Goal: Task Accomplishment & Management: Use online tool/utility

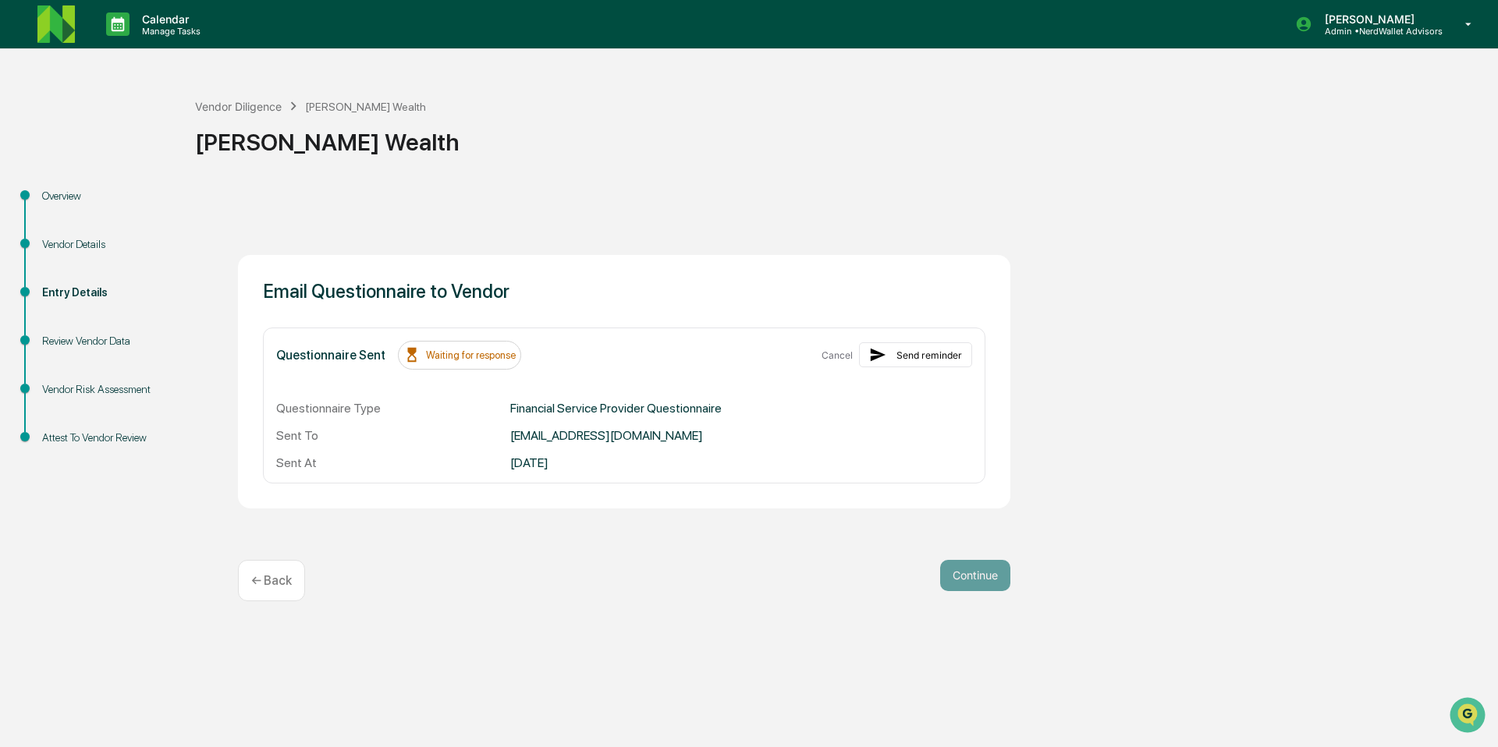
click at [69, 327] on div "Entry Details" at bounding box center [106, 311] width 153 height 48
click at [67, 337] on div "Review Vendor Data" at bounding box center [106, 341] width 128 height 16
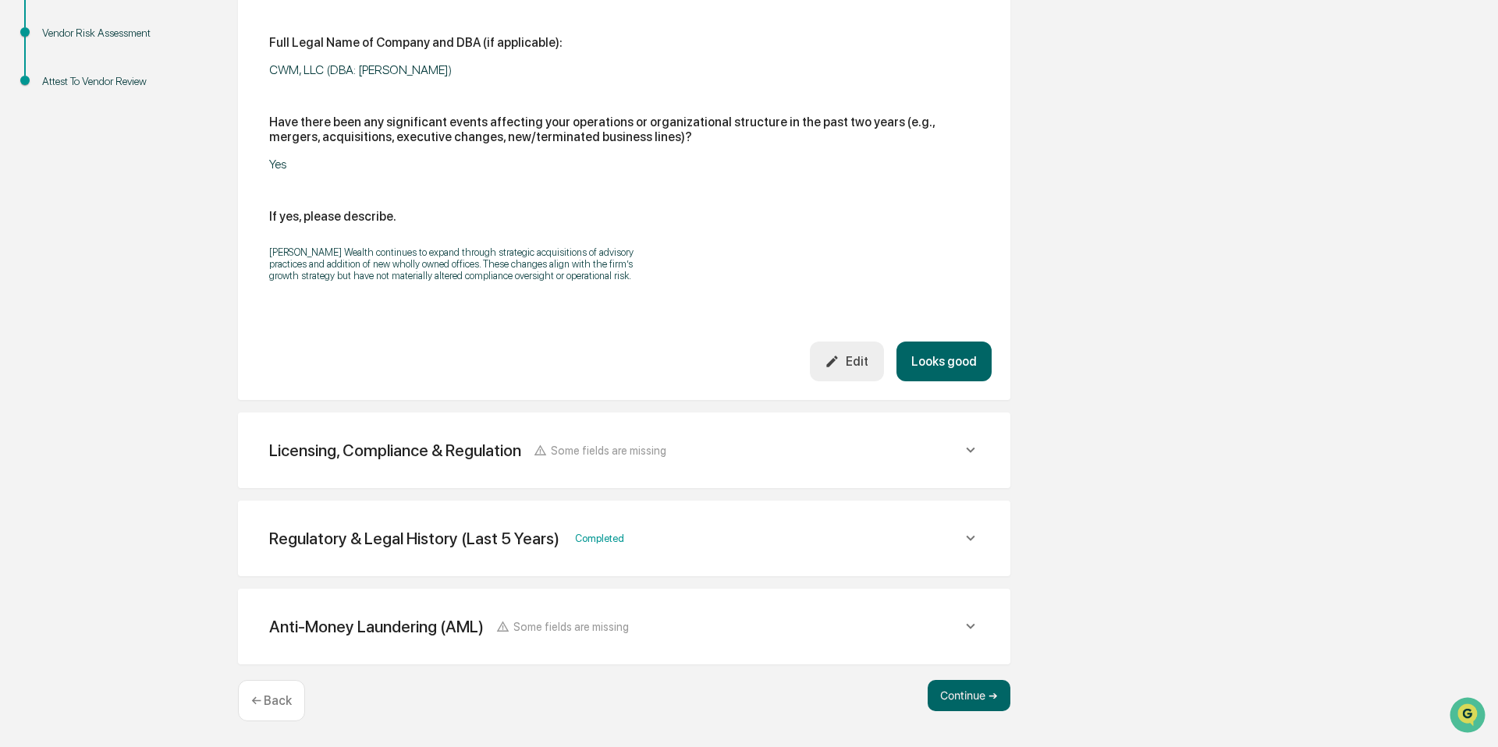
scroll to position [76, 0]
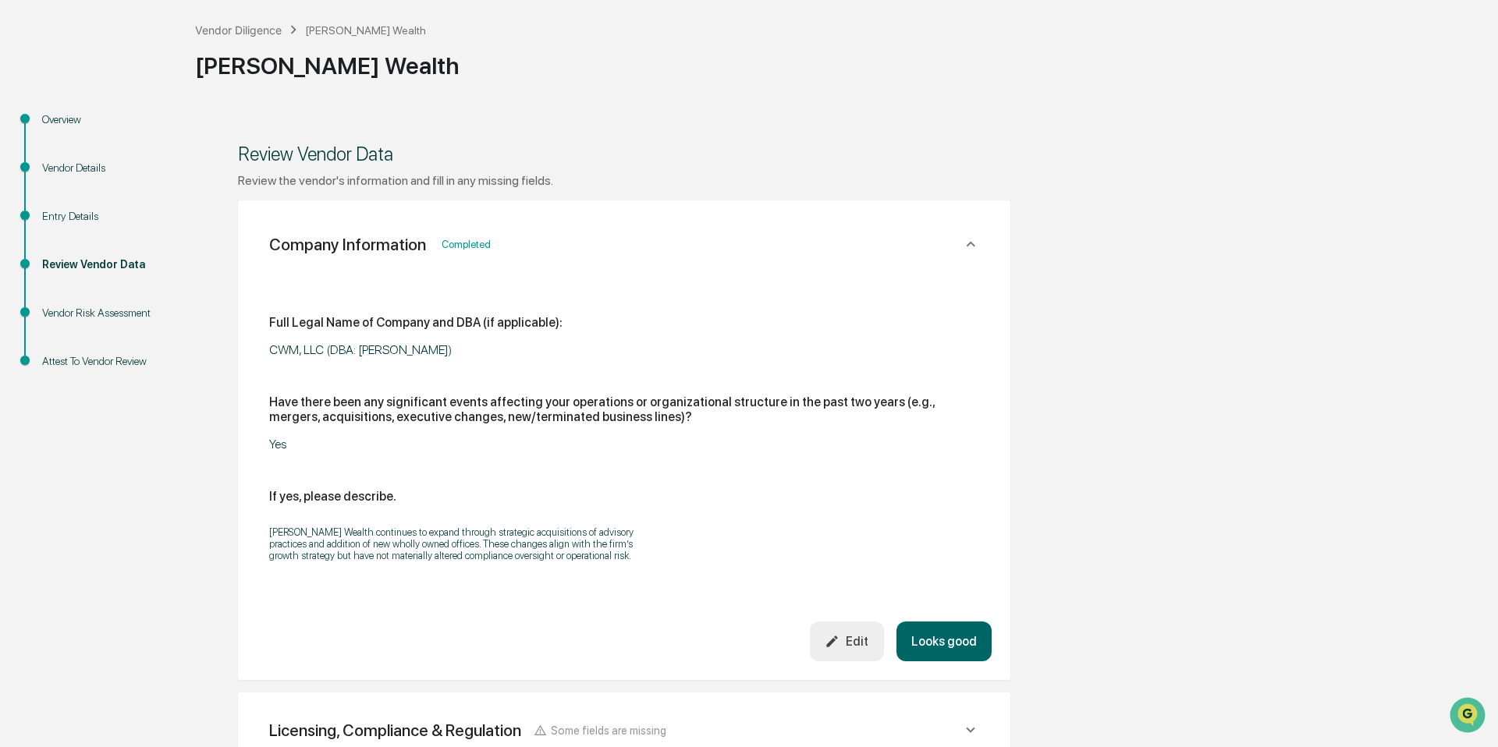
click at [953, 638] on button "Looks good" at bounding box center [943, 642] width 95 height 40
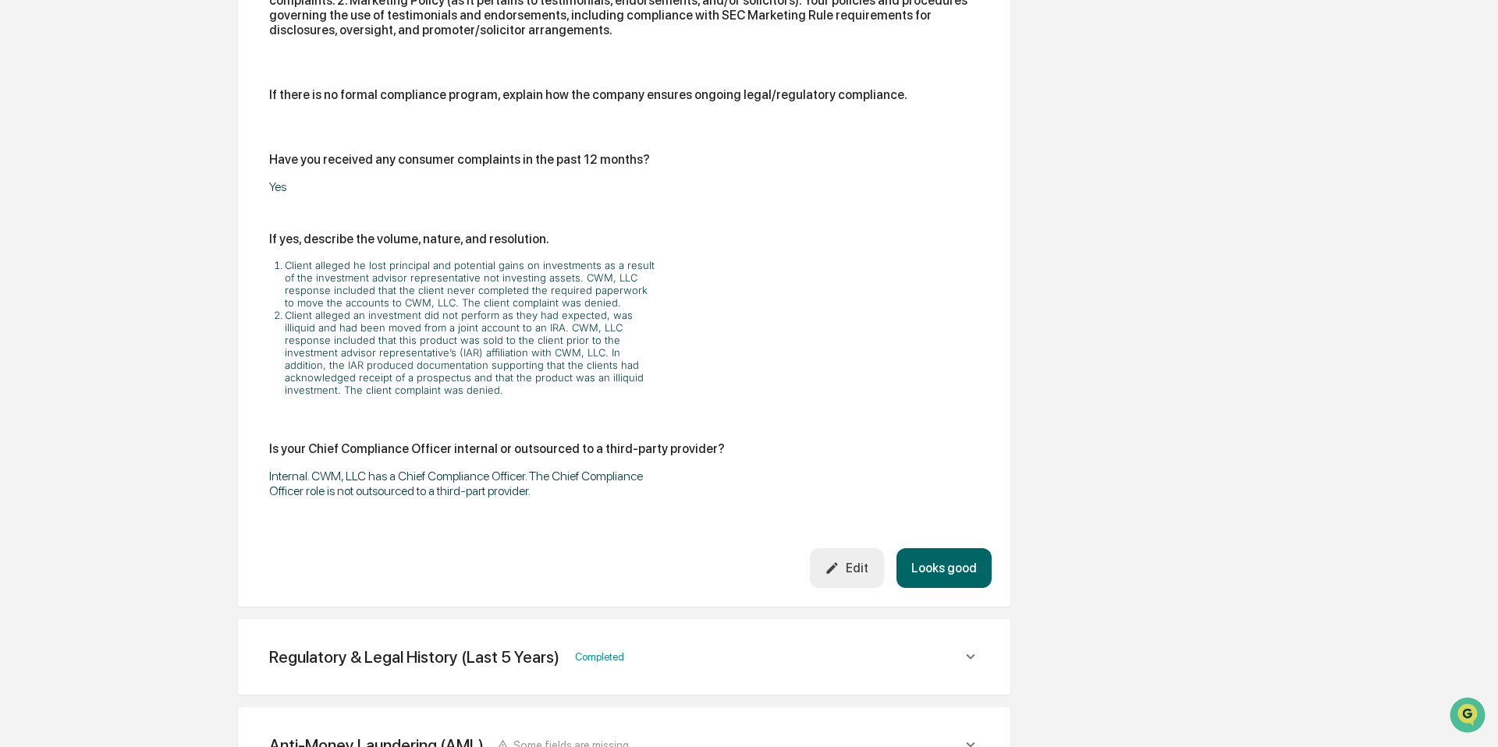
scroll to position [1044, 0]
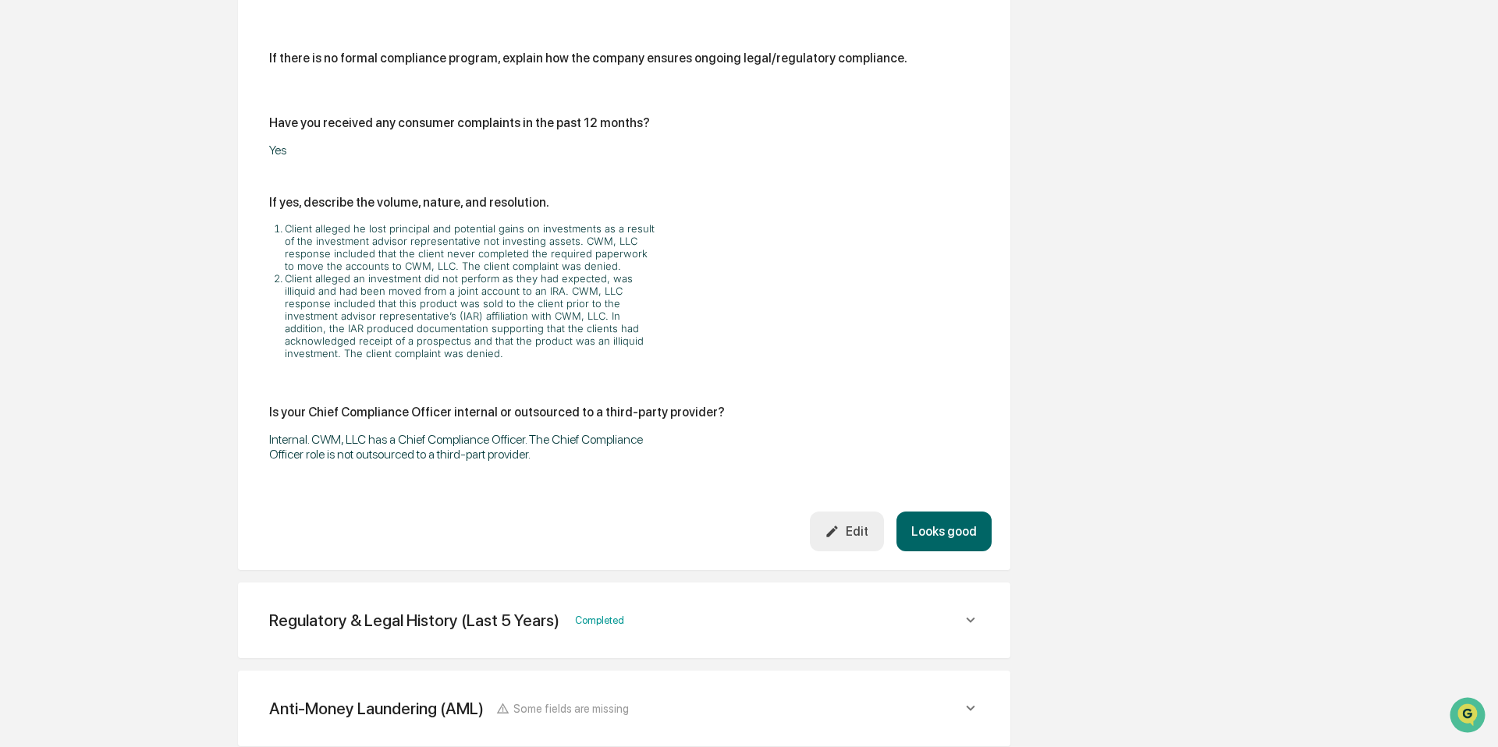
click at [853, 521] on button "Edit" at bounding box center [847, 532] width 74 height 40
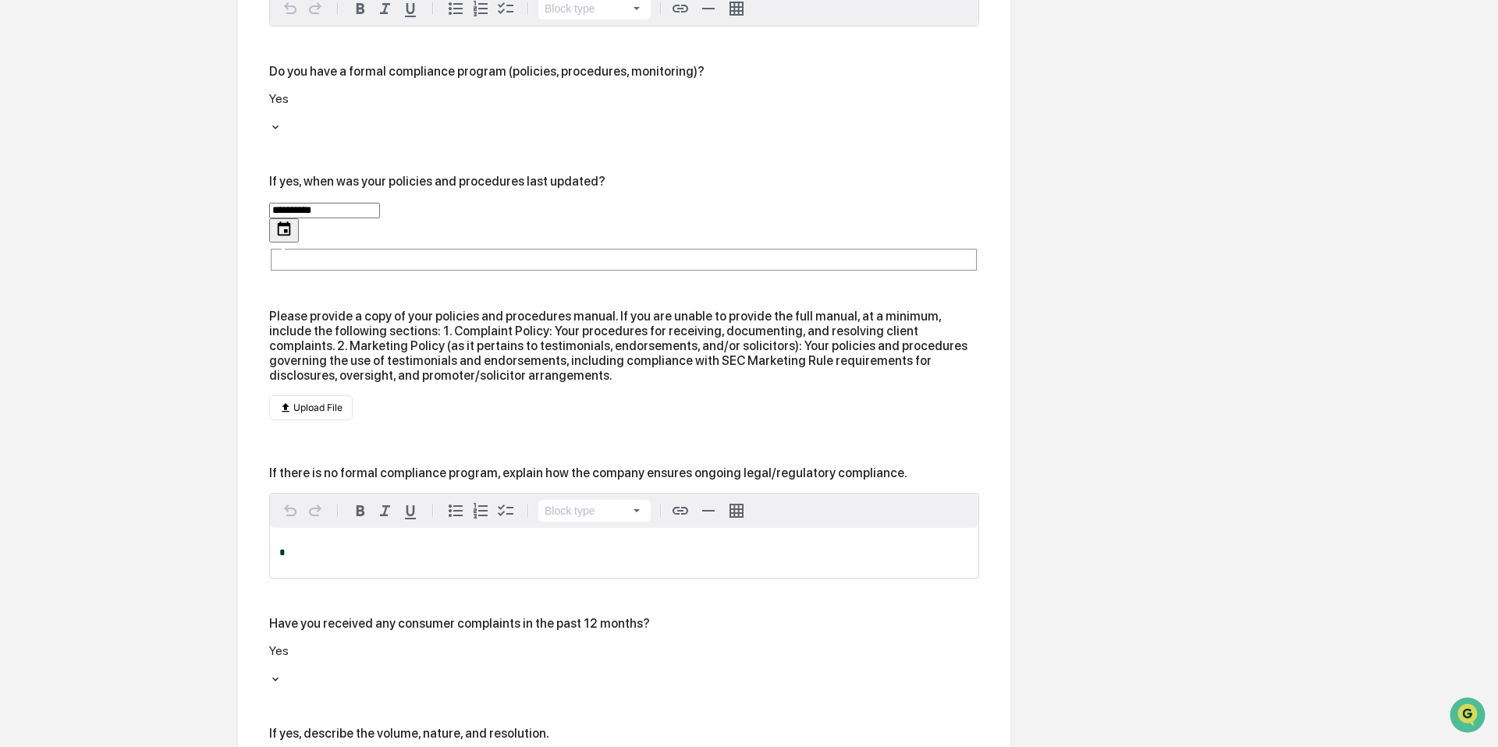
scroll to position [834, 0]
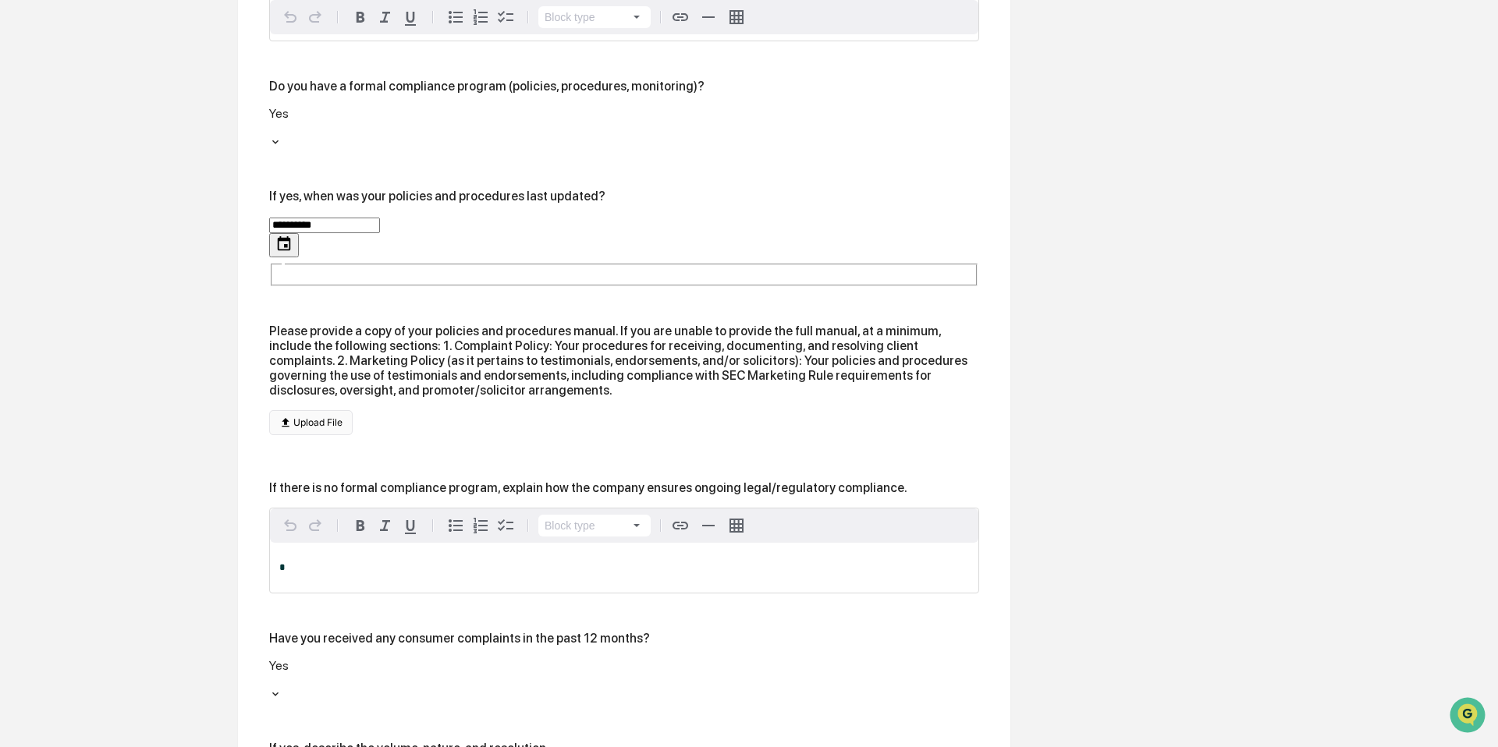
click at [332, 410] on button "Upload File" at bounding box center [310, 422] width 83 height 25
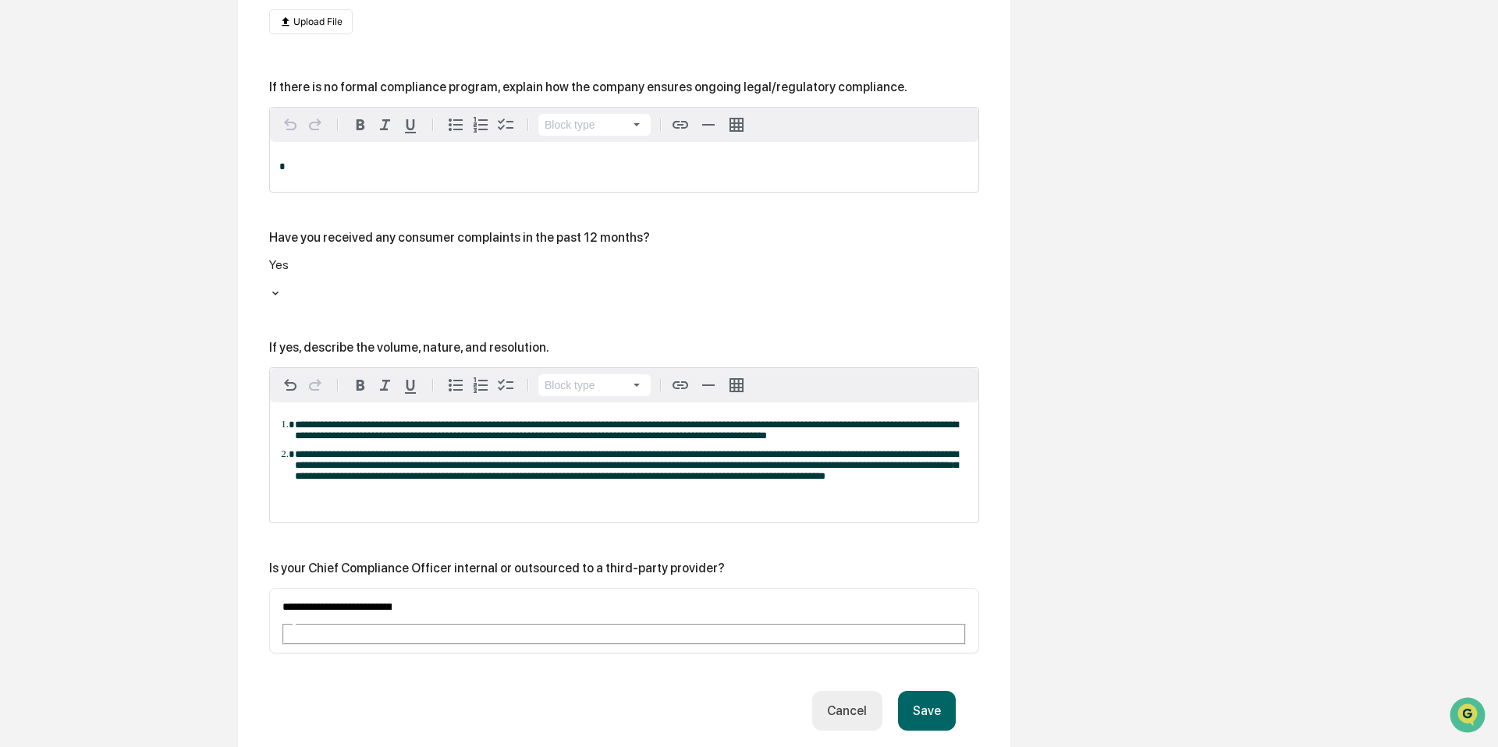
scroll to position [1337, 0]
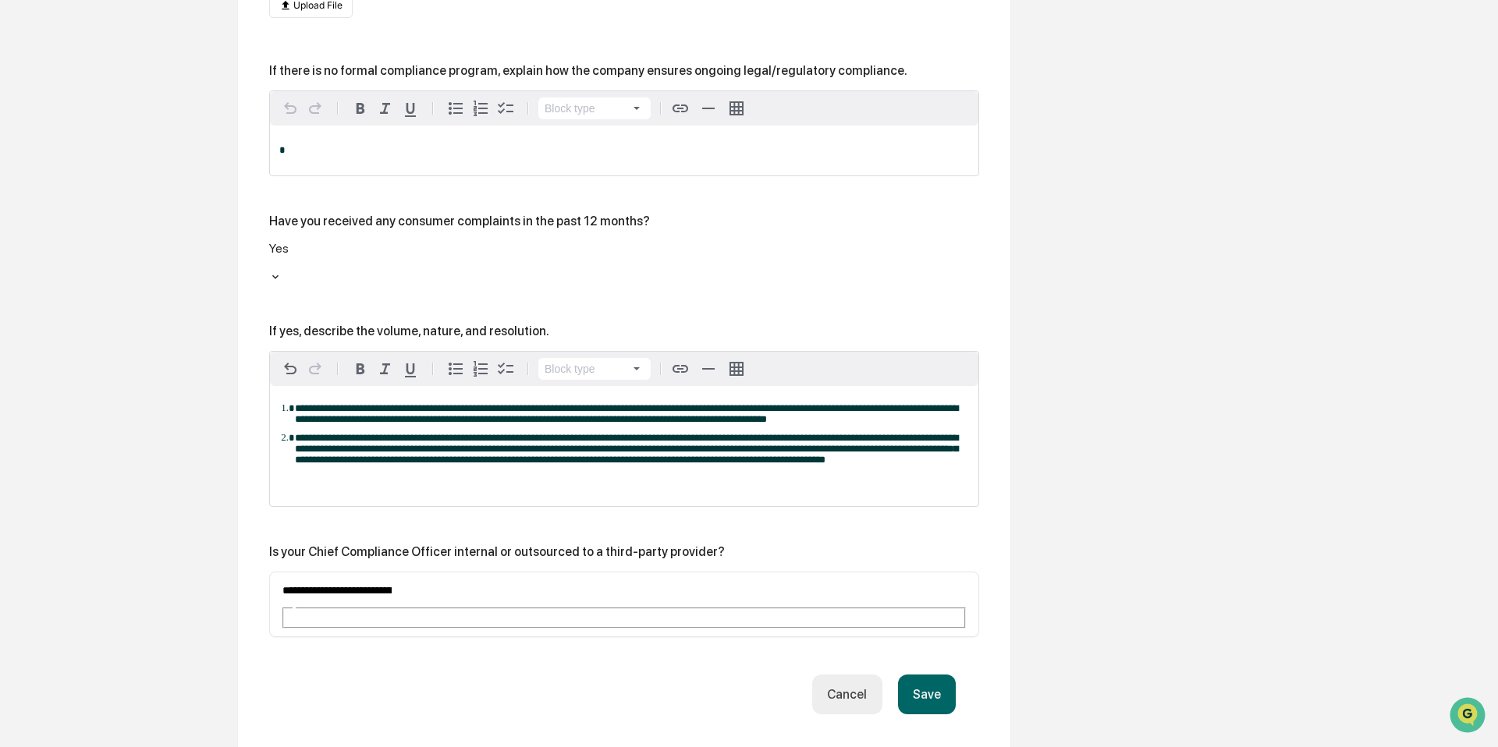
click at [926, 675] on button "Save" at bounding box center [927, 695] width 58 height 40
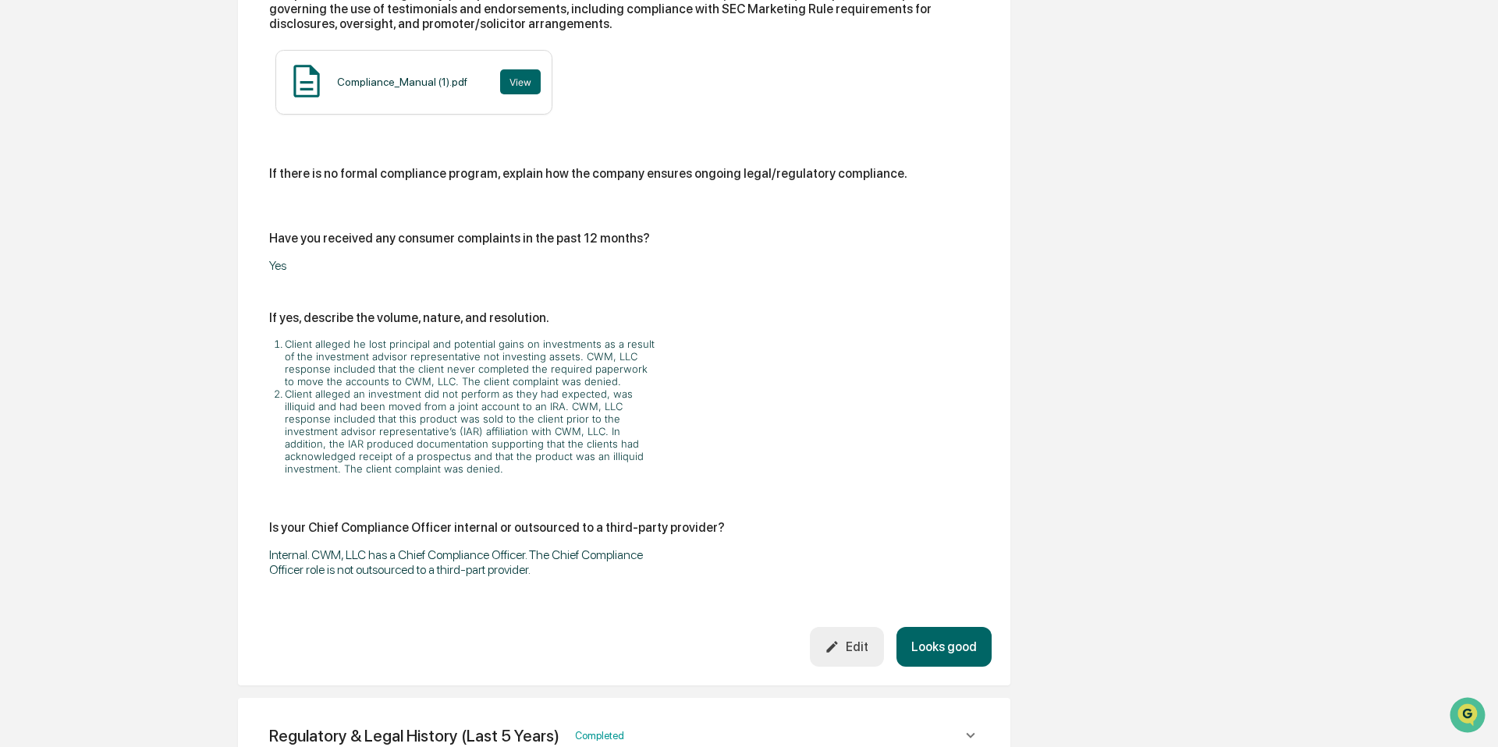
click at [953, 657] on button "Looks good" at bounding box center [943, 647] width 95 height 40
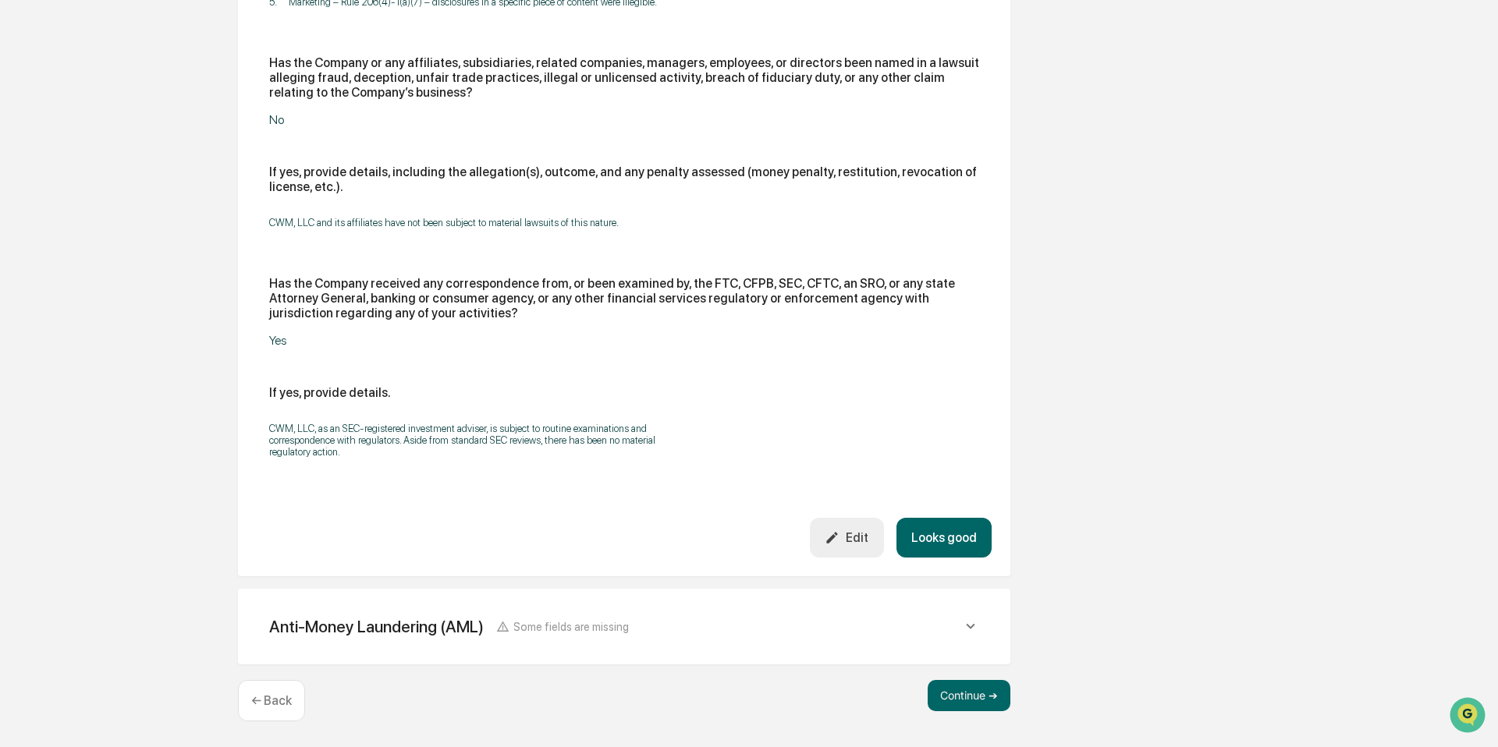
click at [941, 556] on button "Looks good" at bounding box center [943, 538] width 95 height 40
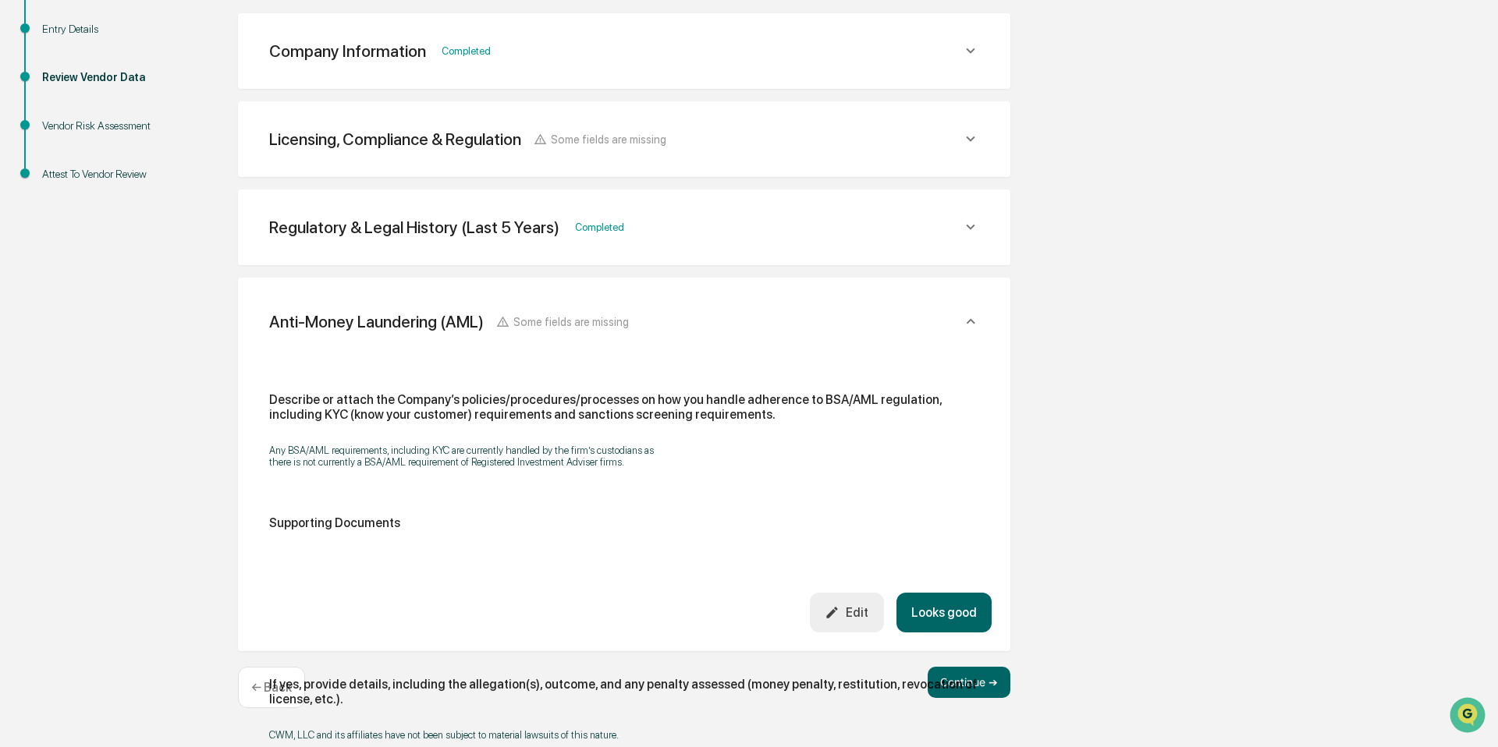
scroll to position [256, 0]
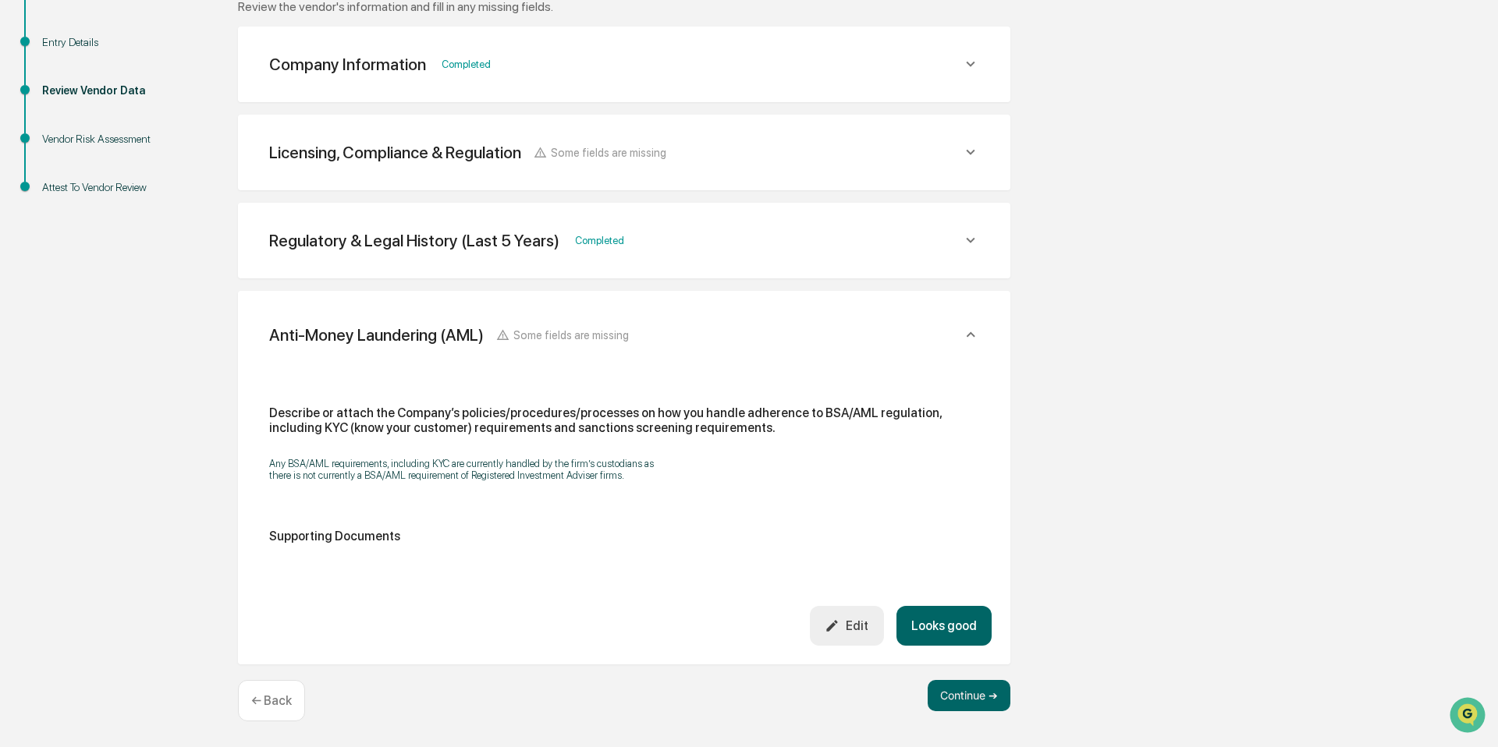
click at [935, 629] on button "Looks good" at bounding box center [943, 626] width 95 height 40
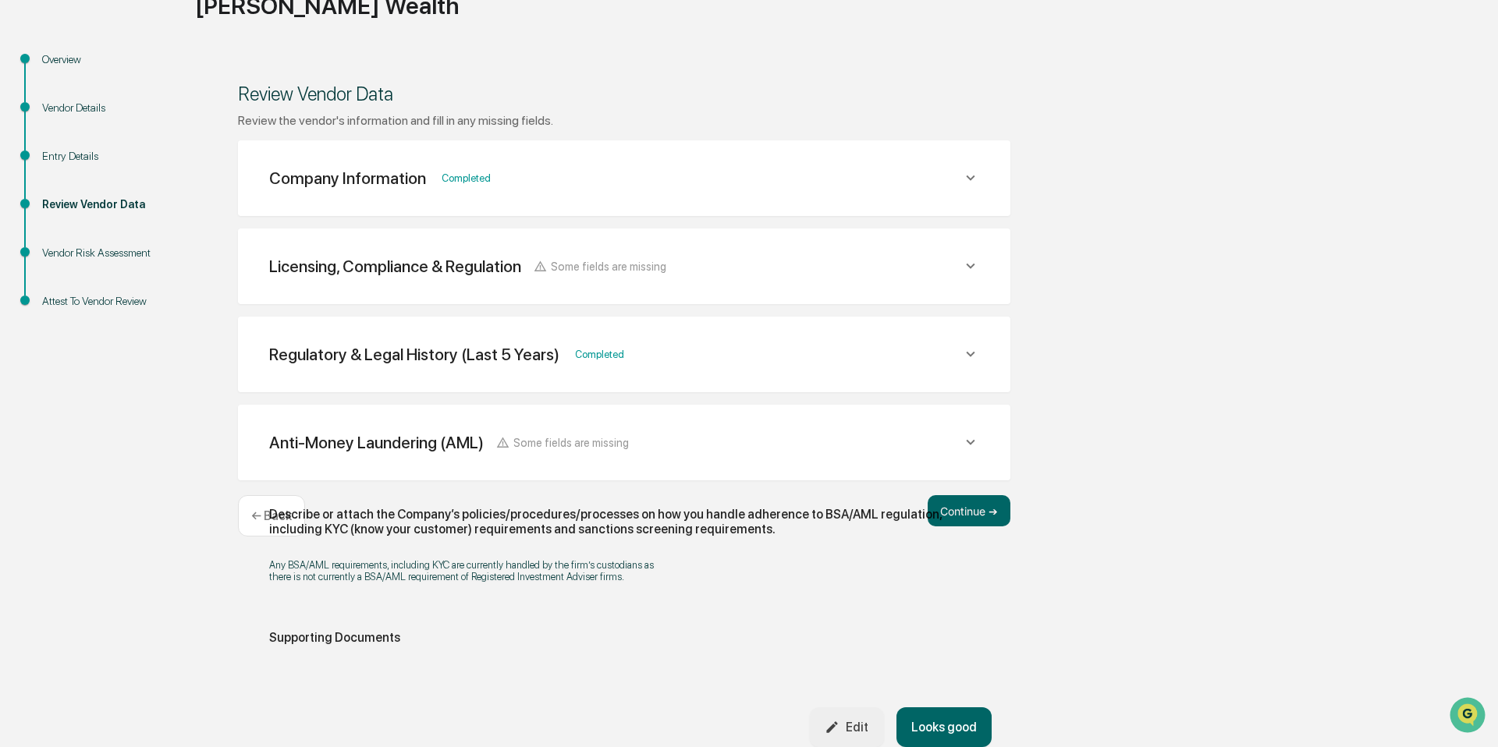
scroll to position [0, 0]
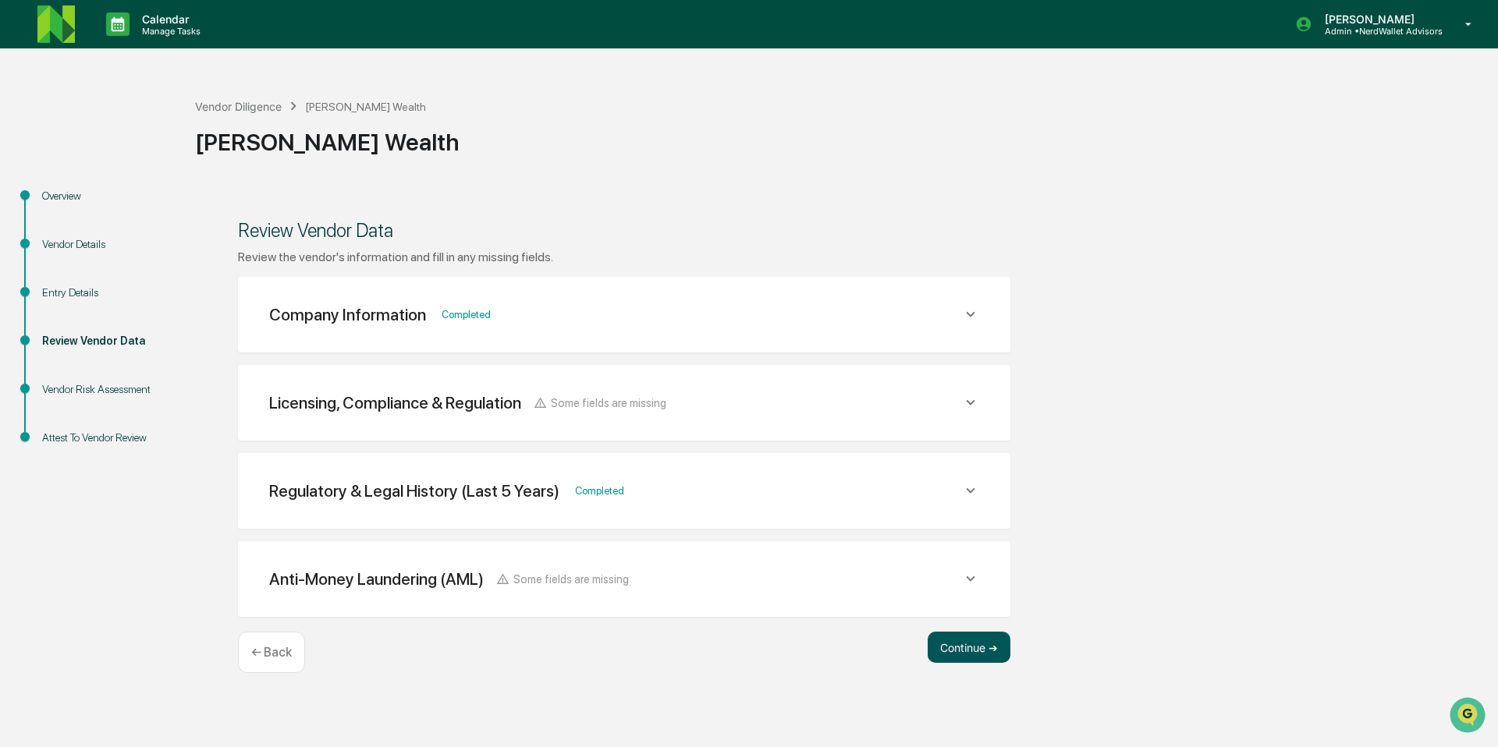
click at [951, 646] on button "Continue ➔" at bounding box center [969, 647] width 83 height 31
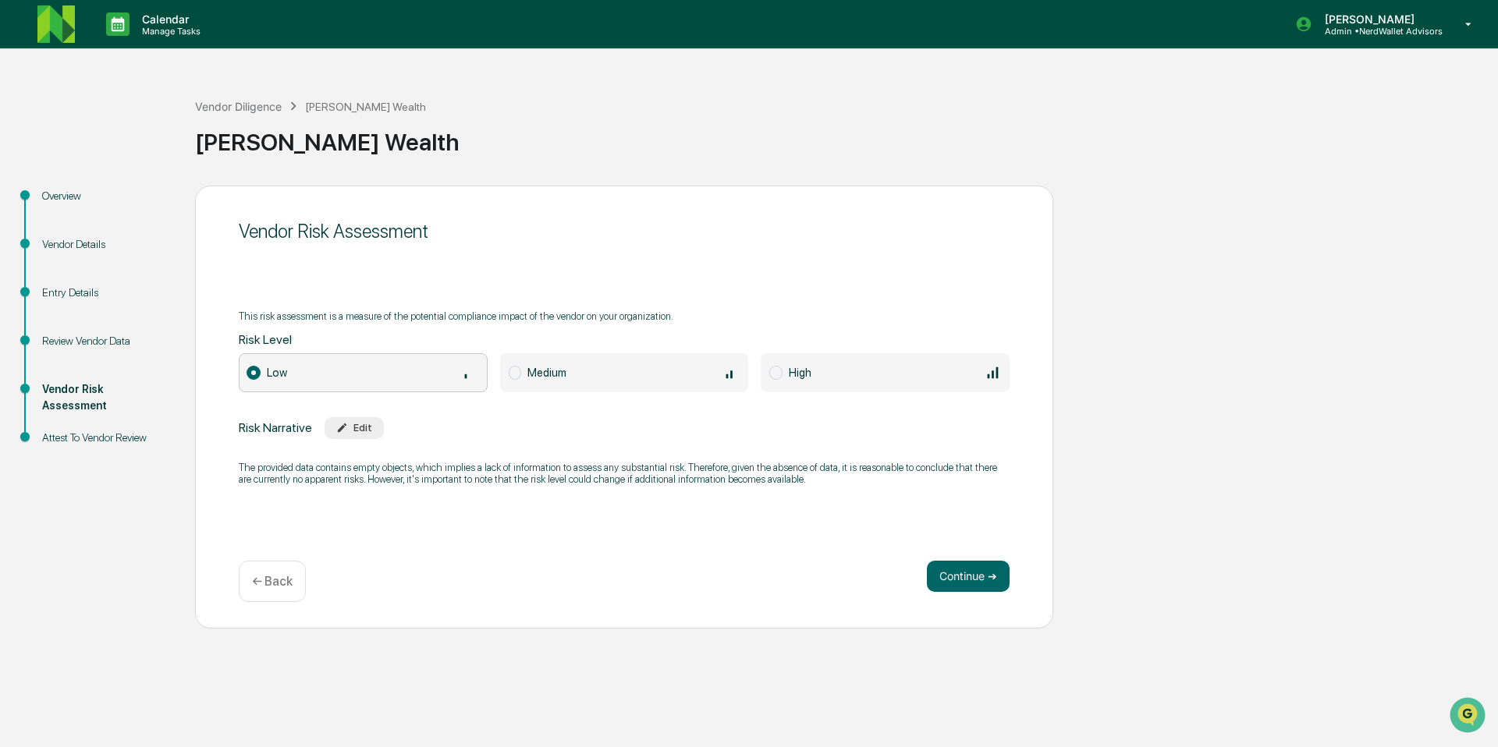
click at [104, 437] on div "Attest To Vendor Review" at bounding box center [106, 438] width 128 height 16
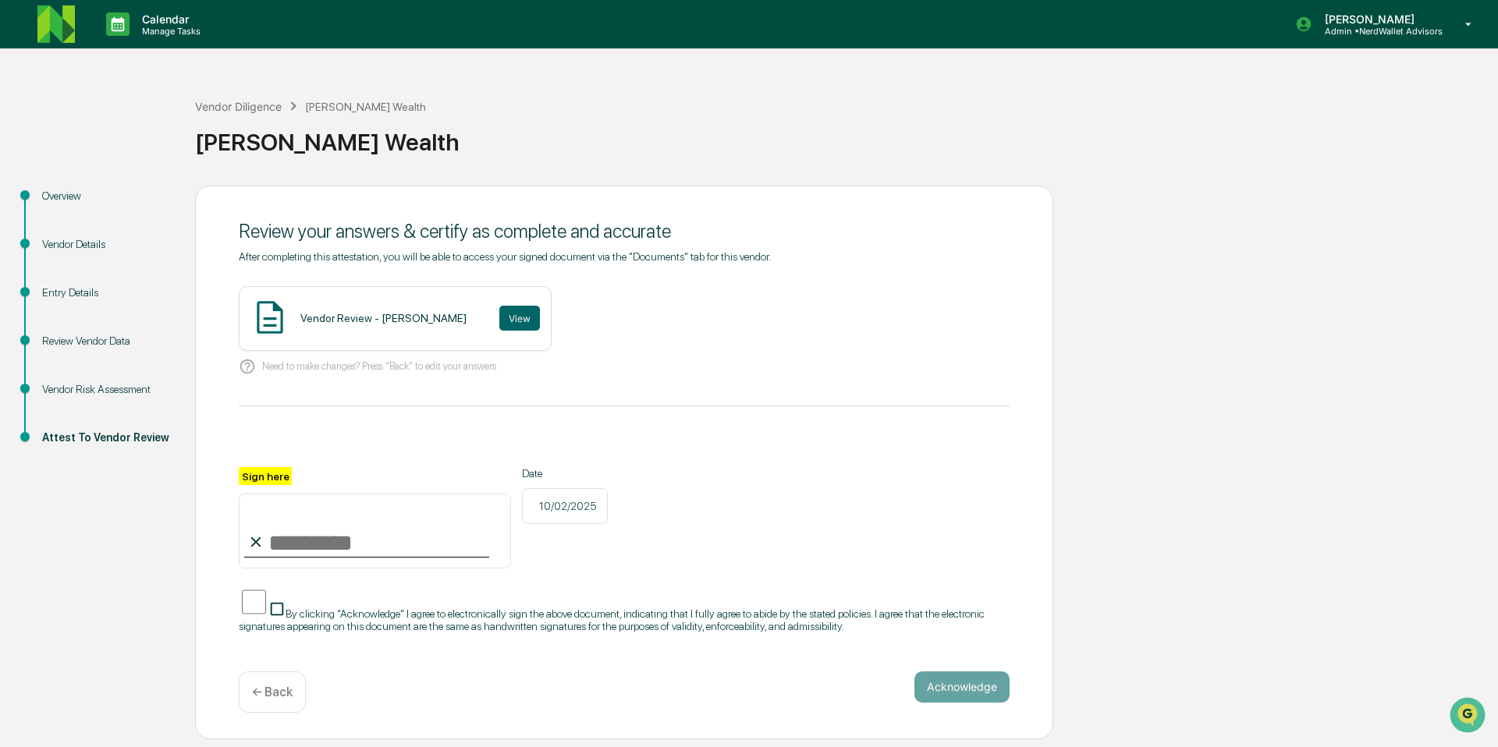
click at [88, 392] on div "Vendor Risk Assessment" at bounding box center [106, 390] width 128 height 16
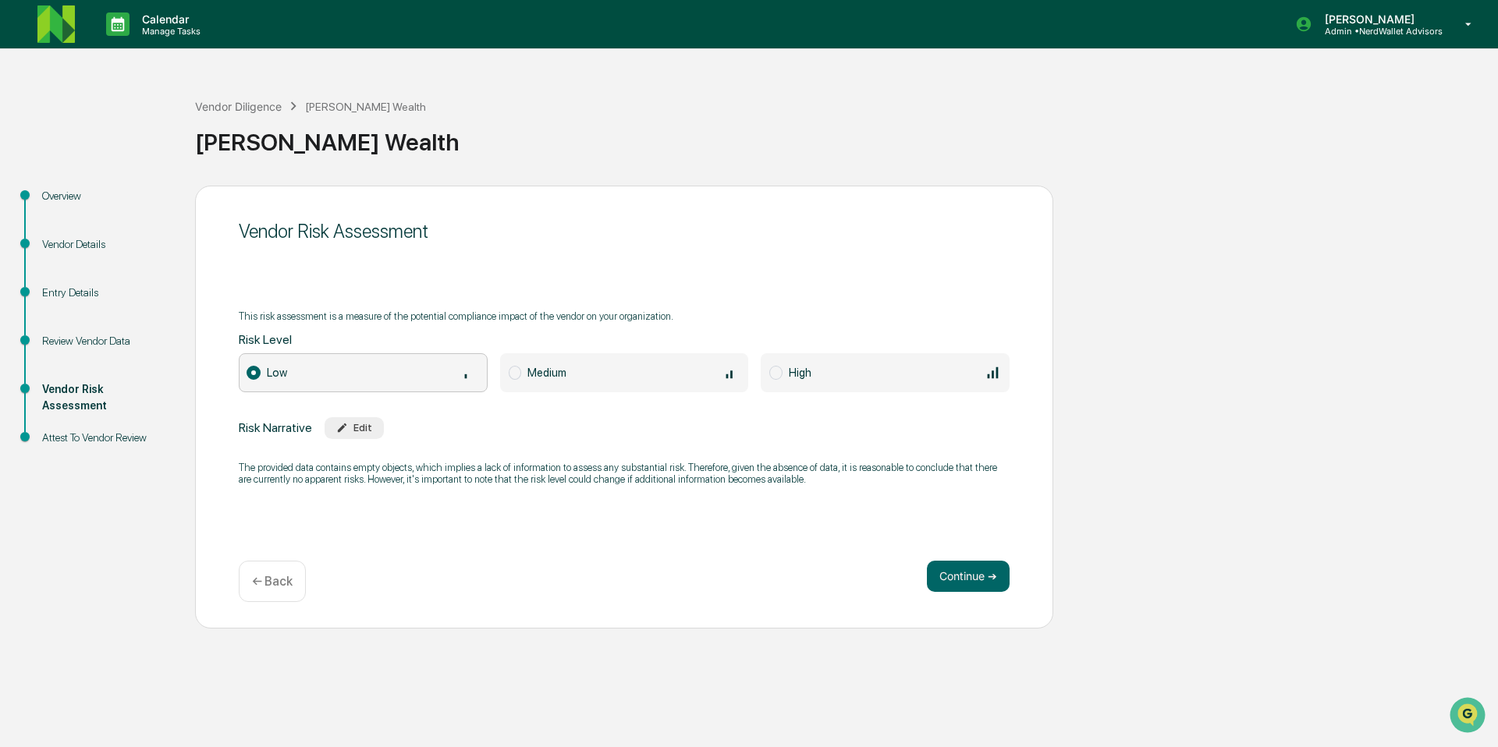
click at [68, 339] on div "Review Vendor Data" at bounding box center [106, 341] width 128 height 16
